Goal: Find specific page/section: Find specific page/section

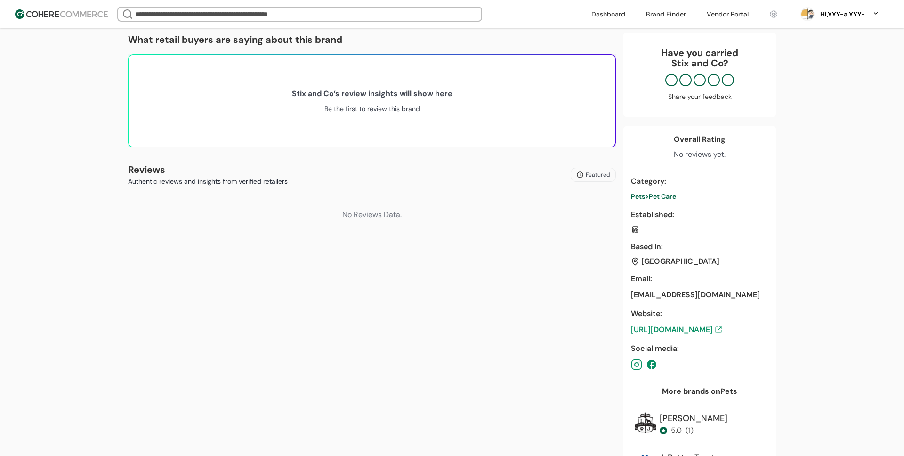
scroll to position [112, 0]
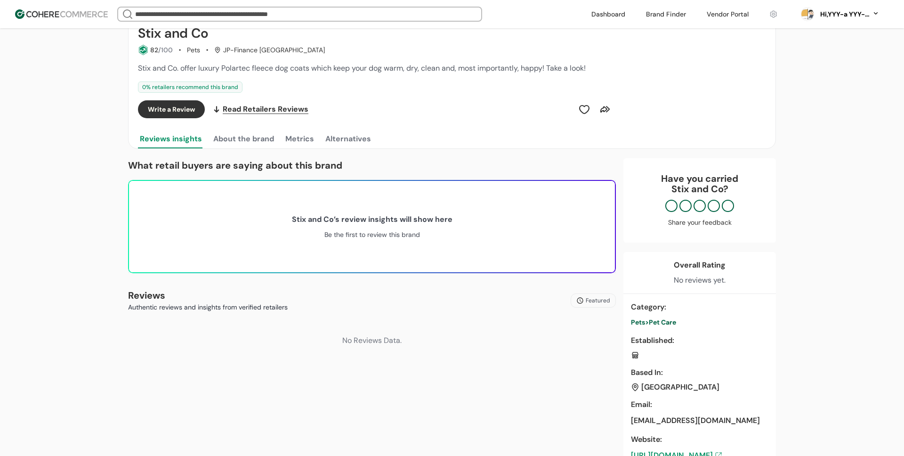
click at [264, 143] on button "About the brand" at bounding box center [243, 138] width 64 height 19
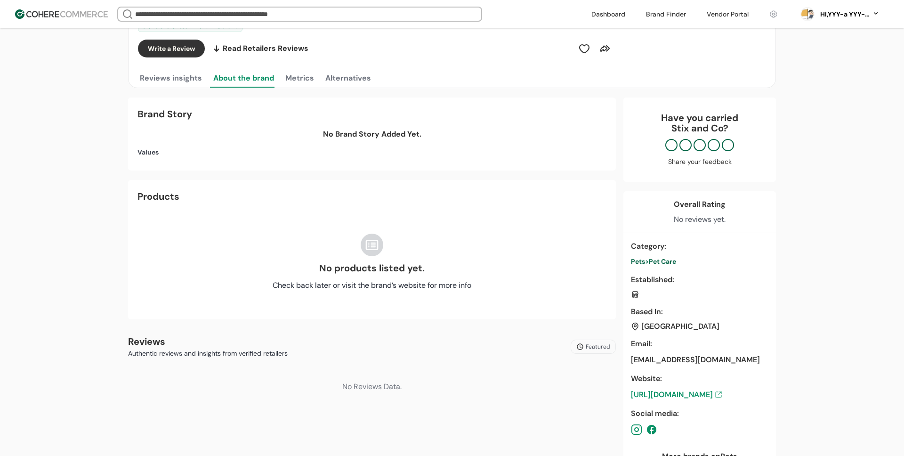
scroll to position [173, 0]
click at [320, 239] on div "No products listed yet. Check back later or visit the brand’s website for more …" at bounding box center [371, 262] width 469 height 95
click at [334, 275] on div "No products listed yet." at bounding box center [371, 268] width 105 height 14
click at [162, 202] on div "Products" at bounding box center [158, 197] width 42 height 14
drag, startPoint x: 314, startPoint y: 266, endPoint x: 383, endPoint y: 268, distance: 68.7
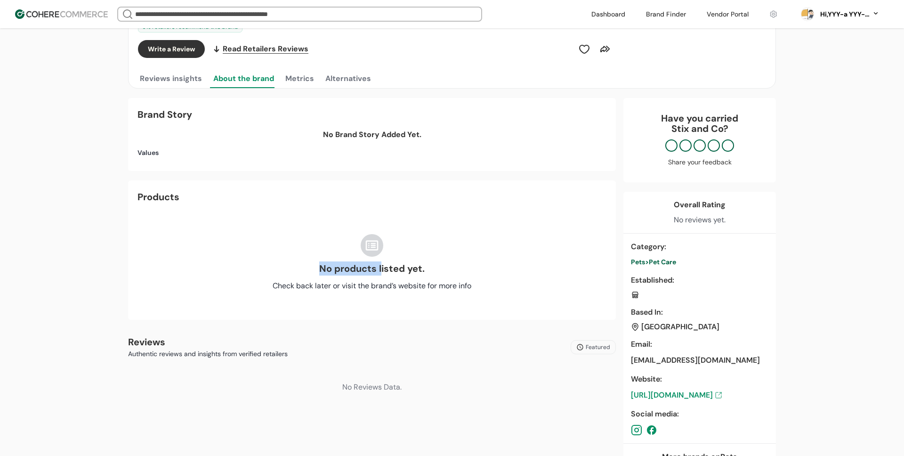
click at [382, 268] on div "No products listed yet. Check back later or visit the brand’s website for more …" at bounding box center [371, 262] width 469 height 95
click at [383, 268] on div "No products listed yet." at bounding box center [371, 268] width 105 height 14
click at [299, 84] on button "Metrics" at bounding box center [299, 78] width 32 height 19
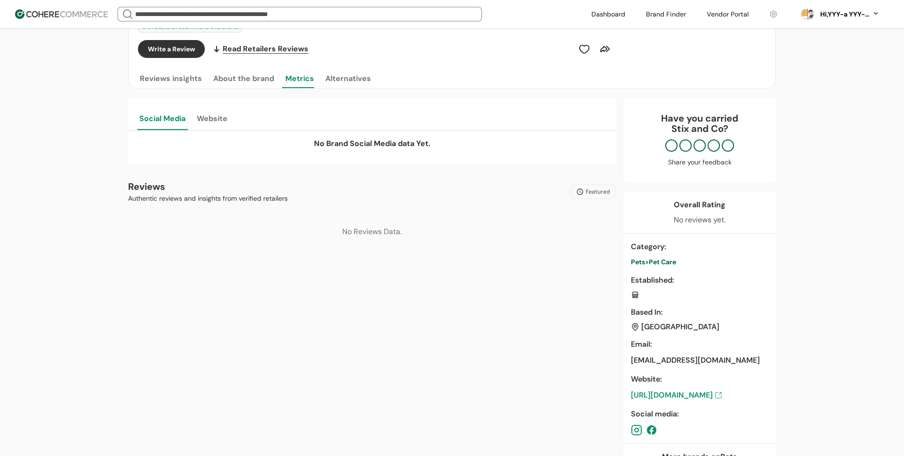
click at [344, 80] on button "Alternatives" at bounding box center [347, 78] width 49 height 19
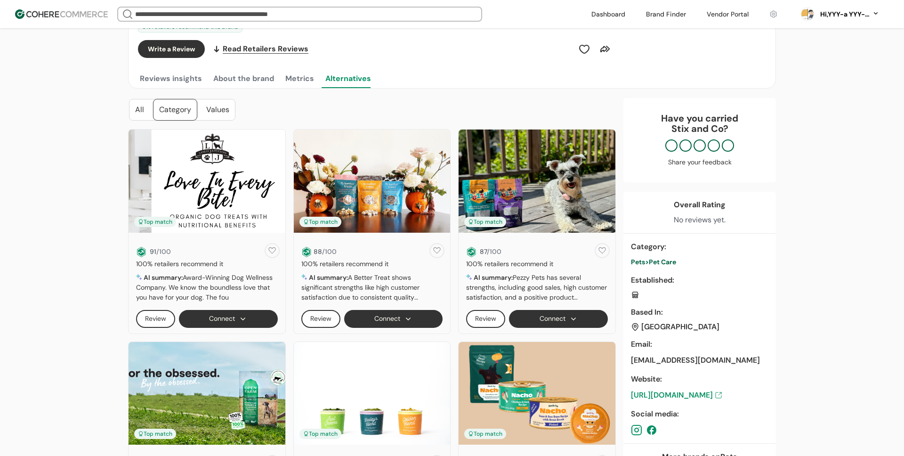
click at [171, 83] on button "Reviews insights" at bounding box center [171, 78] width 66 height 19
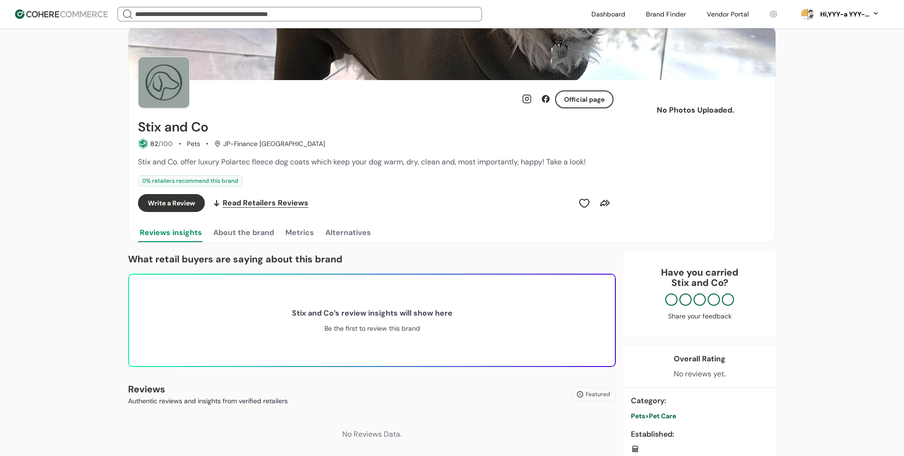
scroll to position [0, 0]
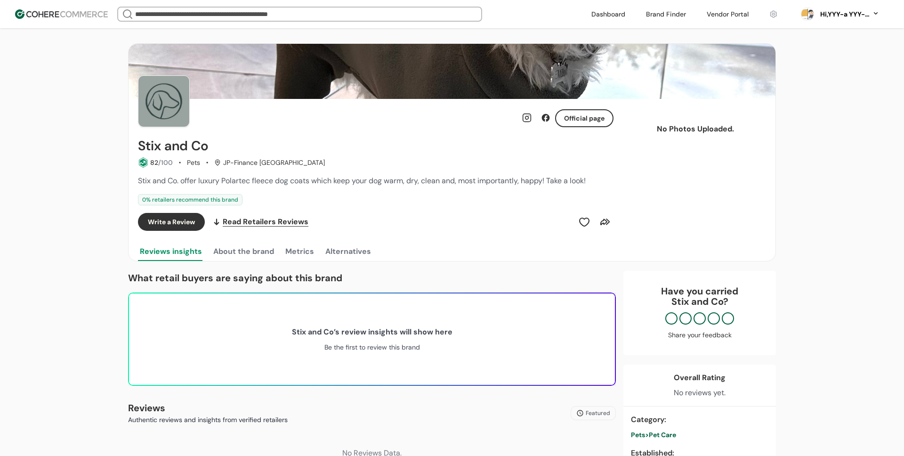
click at [426, 111] on div "Official page" at bounding box center [402, 117] width 424 height 19
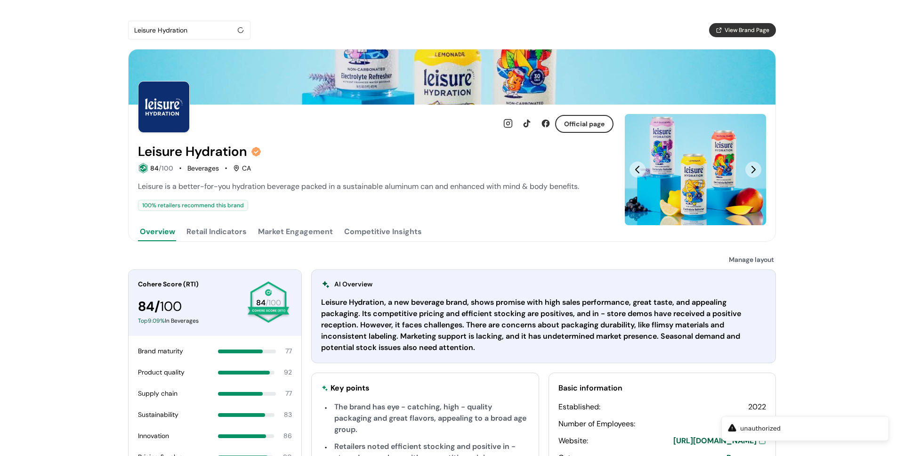
click at [201, 24] on div "Leisure Hydration" at bounding box center [184, 29] width 101 height 11
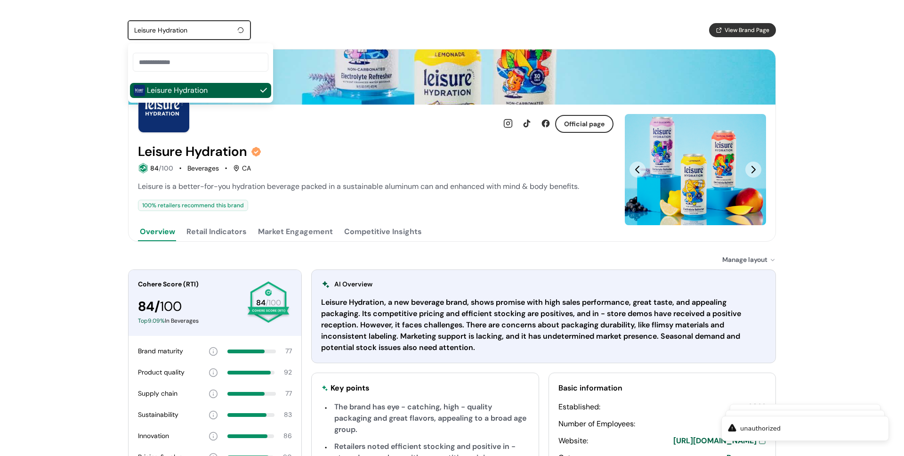
paste input "**********"
type input "**********"
click at [314, 18] on div "Leisure Hydration View Brand Page Official page Leisure Hydration 84 /100 Bever…" at bounding box center [452, 327] width 678 height 655
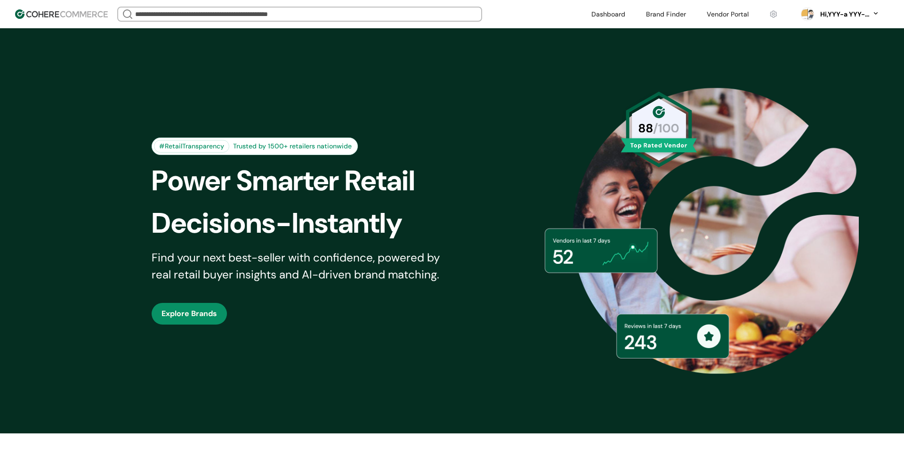
click at [847, 10] on div "Hi, YYY-a YYY-aa" at bounding box center [844, 14] width 52 height 10
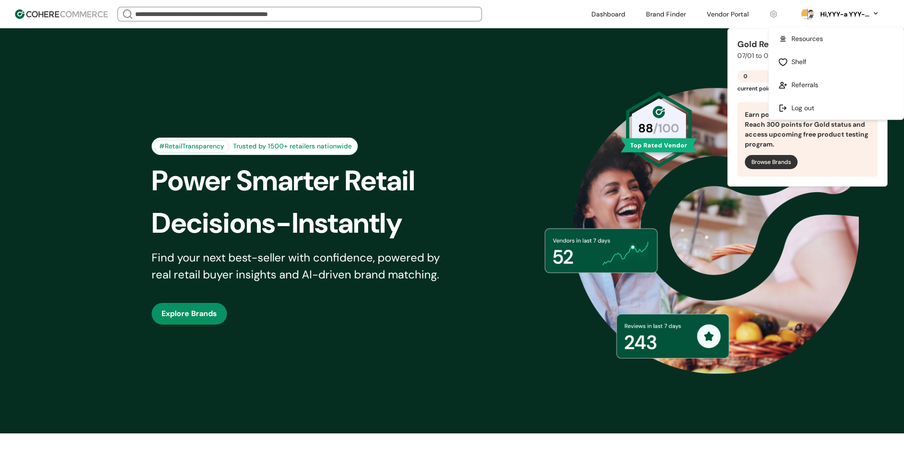
click at [634, 68] on div "#RetailTransparency Trusted by 1500+ retailers nationwide Power Smarter Retail …" at bounding box center [452, 231] width 648 height 358
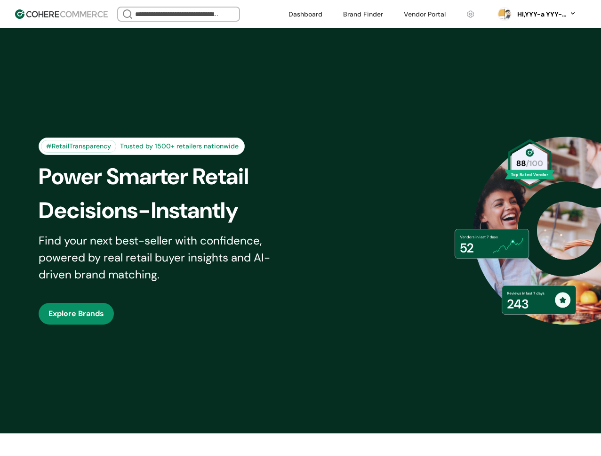
scroll to position [150, 0]
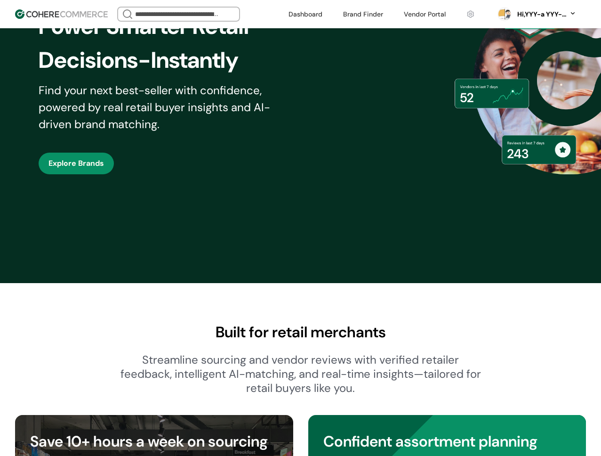
click at [528, 9] on div "Hi, YYY-a YYY-aa" at bounding box center [541, 14] width 52 height 10
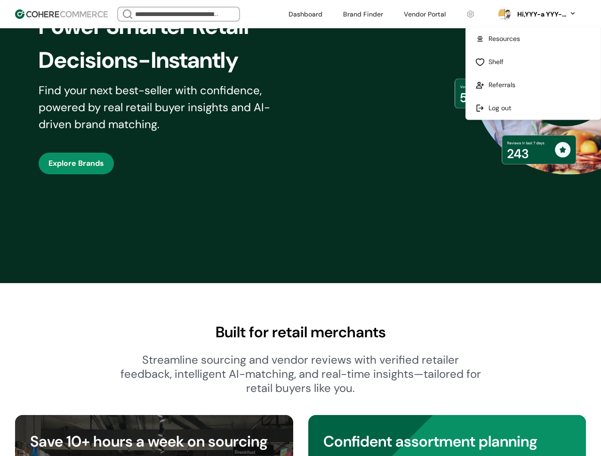
click at [504, 102] on link at bounding box center [533, 107] width 135 height 23
